Goal: Information Seeking & Learning: Learn about a topic

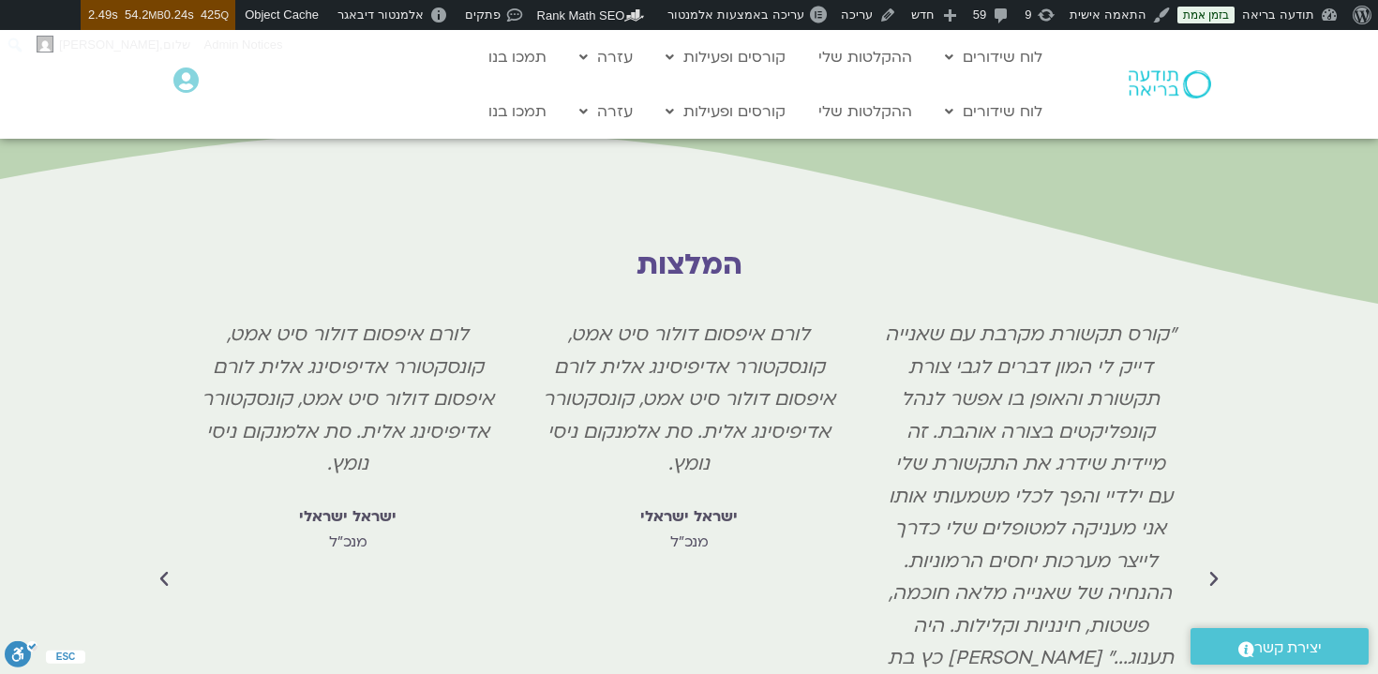
scroll to position [4560, 0]
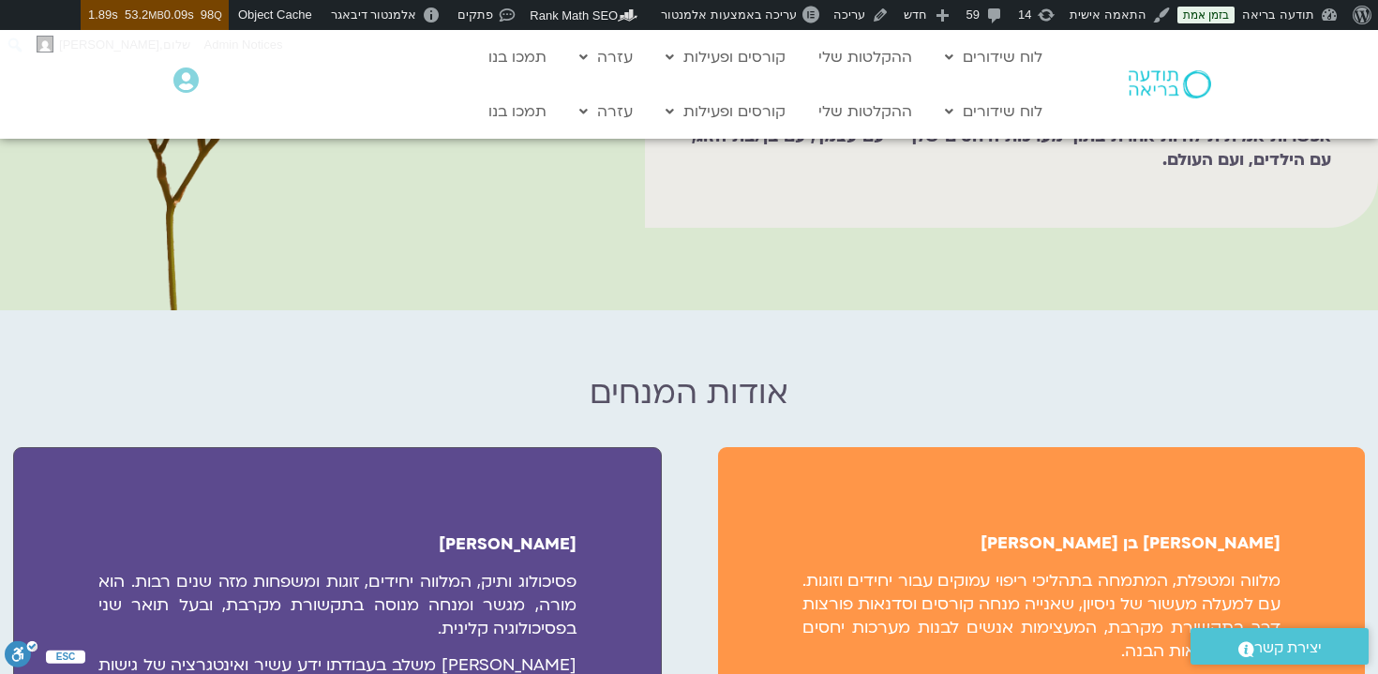
scroll to position [1739, 0]
